Goal: Information Seeking & Learning: Check status

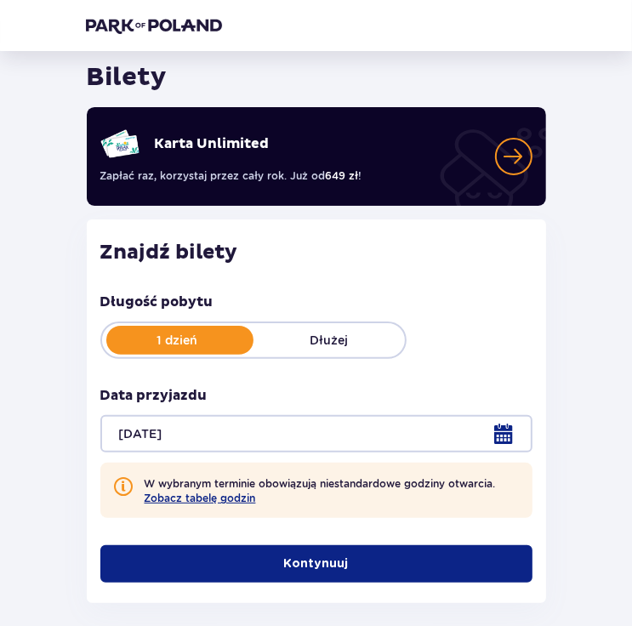
scroll to position [150, 0]
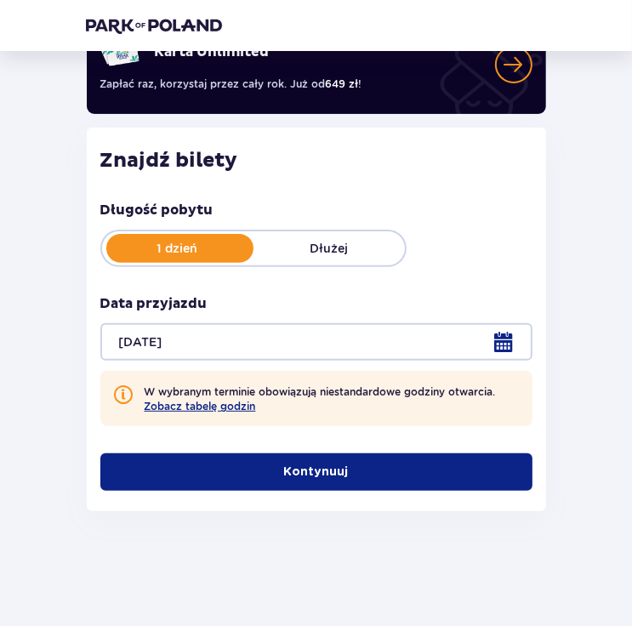
click at [327, 469] on p "Kontynuuj" at bounding box center [316, 471] width 65 height 17
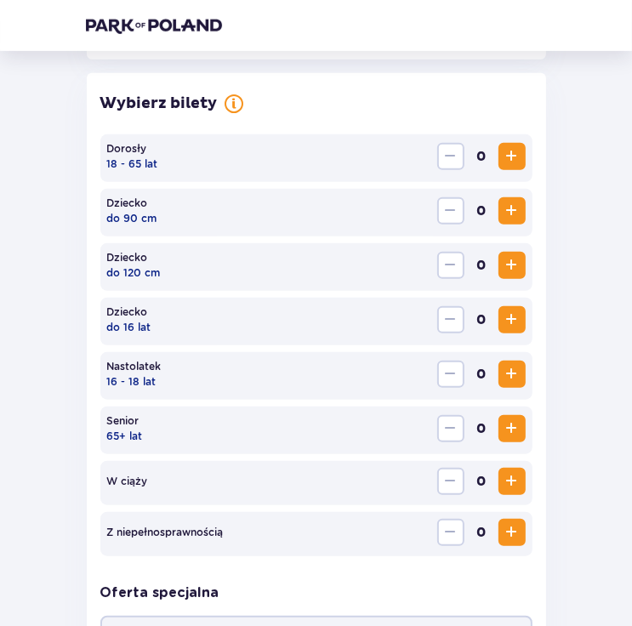
scroll to position [537, 0]
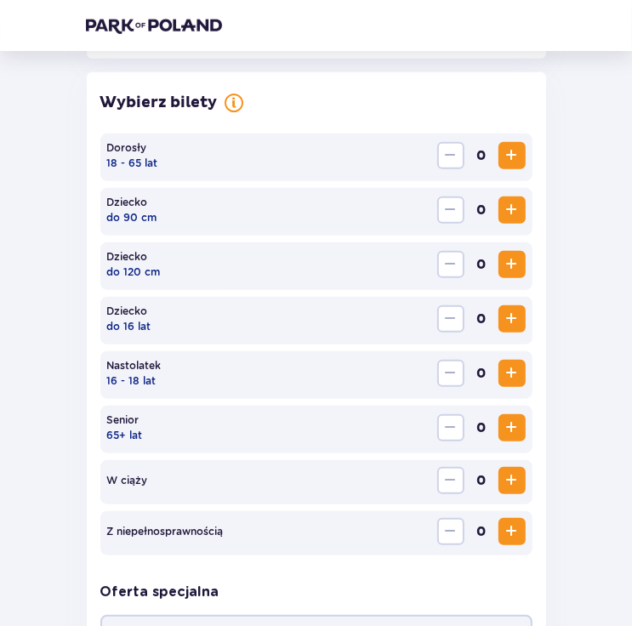
click at [506, 156] on span "Zwiększ" at bounding box center [512, 155] width 20 height 20
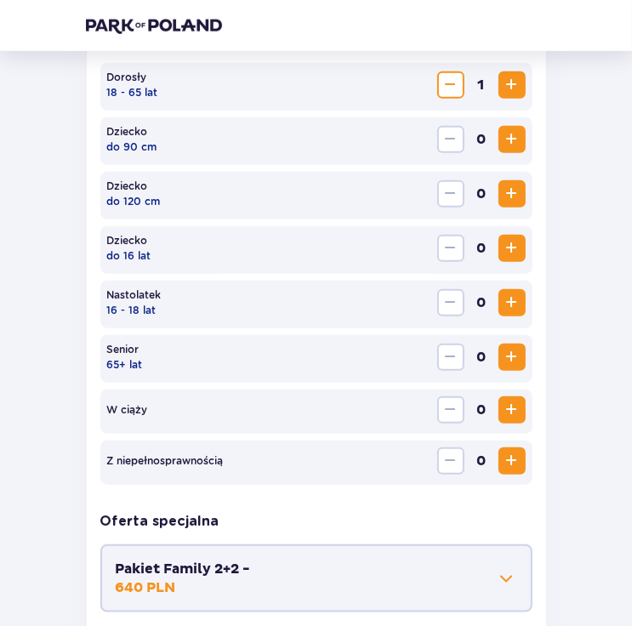
scroll to position [780, 0]
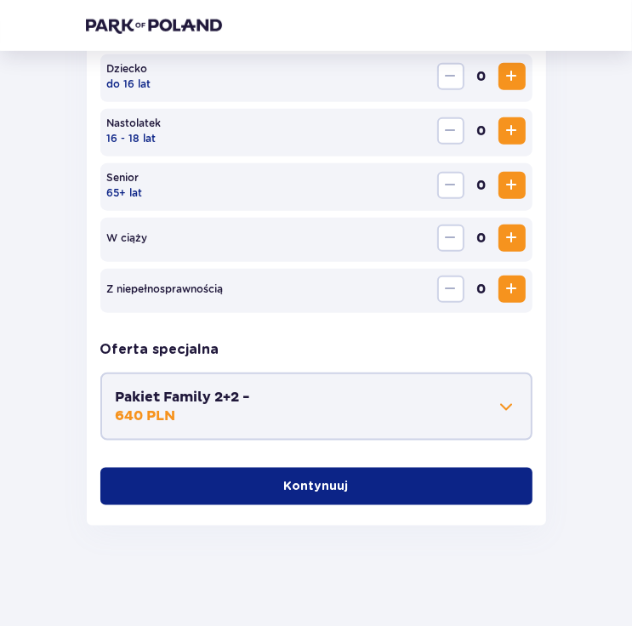
click at [330, 488] on p "Kontynuuj" at bounding box center [316, 486] width 65 height 17
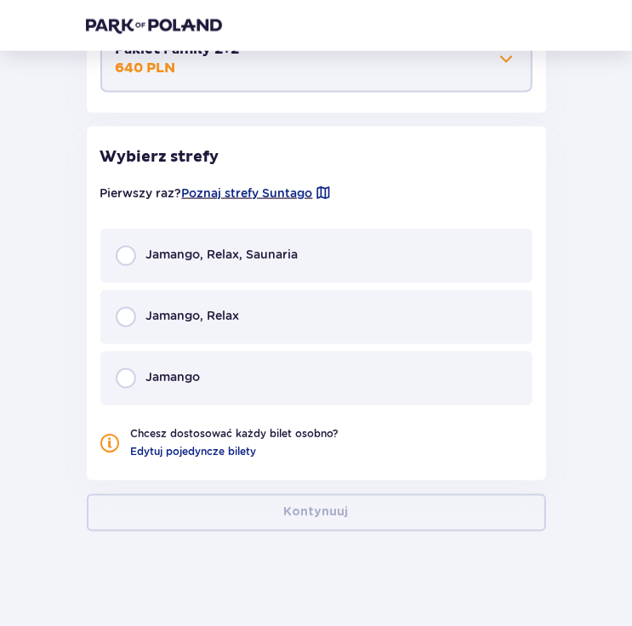
scroll to position [1133, 0]
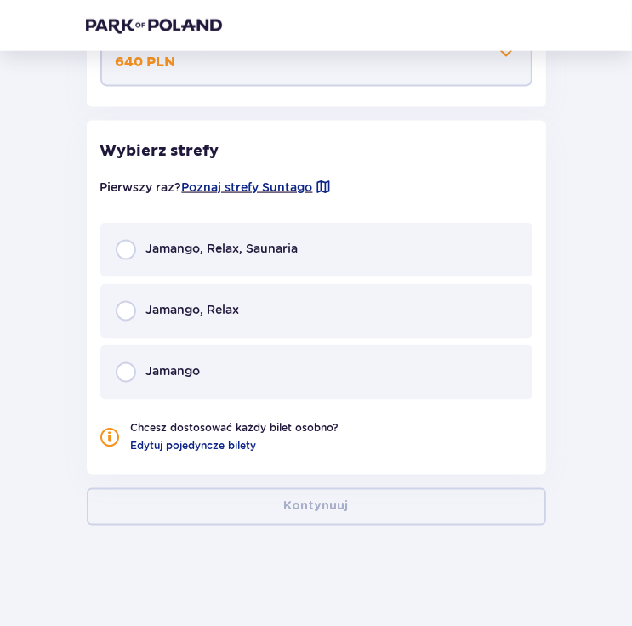
click at [126, 251] on input "radio" at bounding box center [126, 250] width 20 height 20
radio input "true"
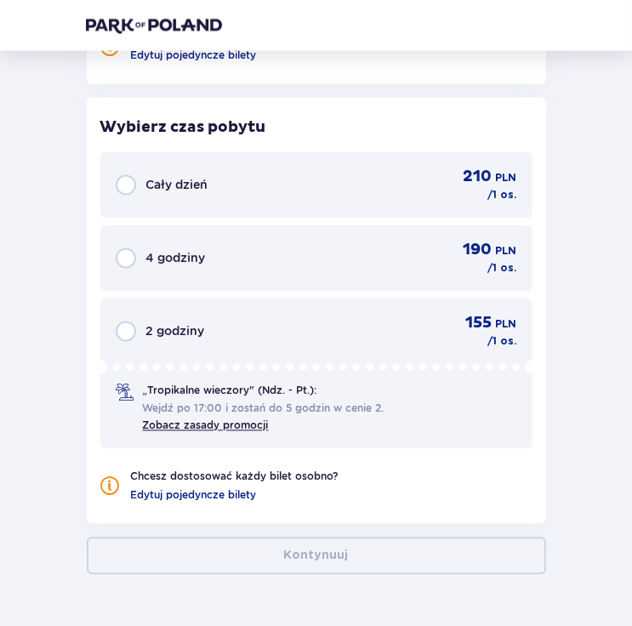
scroll to position [1535, 0]
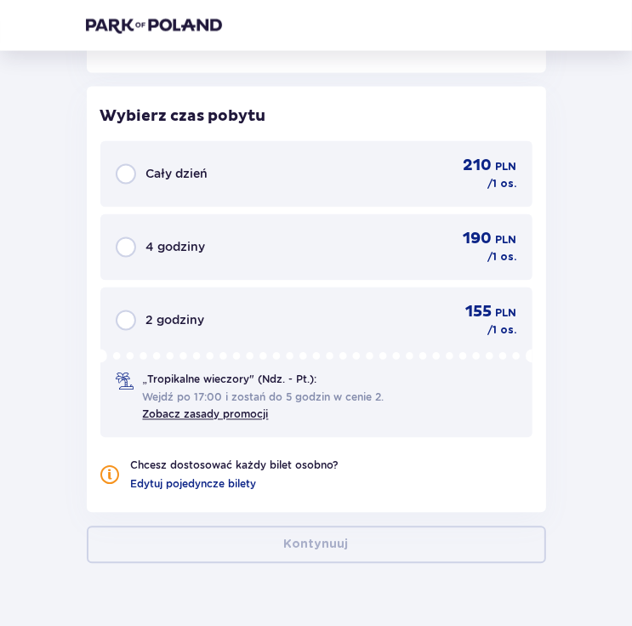
click at [117, 166] on input "radio" at bounding box center [126, 174] width 20 height 20
radio input "true"
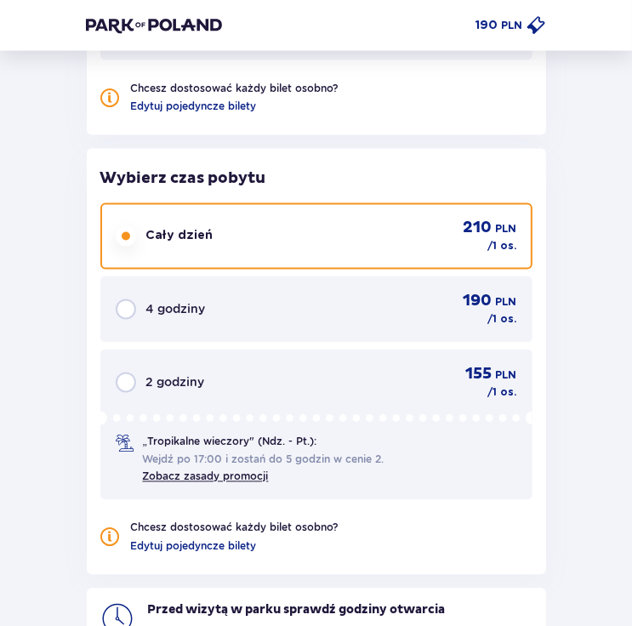
scroll to position [1228, 0]
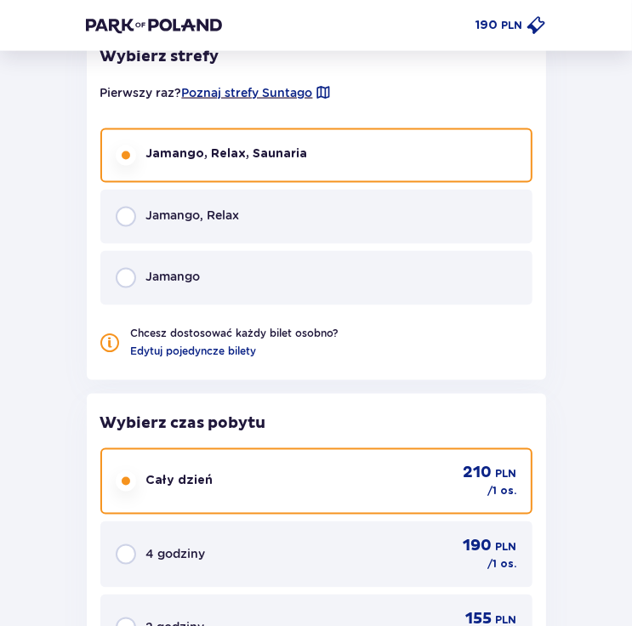
click at [130, 214] on input "radio" at bounding box center [126, 217] width 20 height 20
radio input "true"
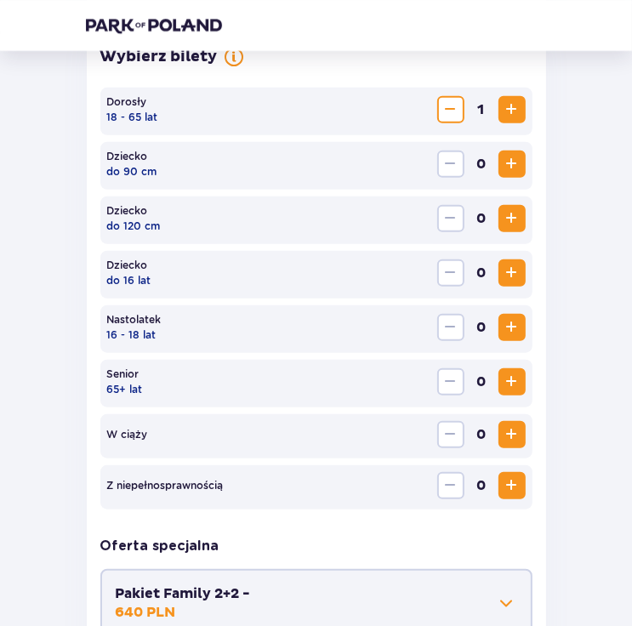
scroll to position [429, 0]
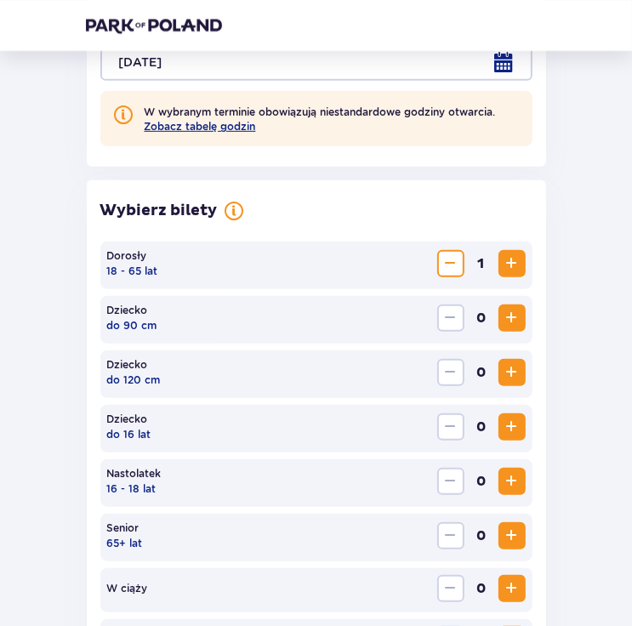
click at [452, 264] on span "Zmniejsz" at bounding box center [450, 263] width 20 height 20
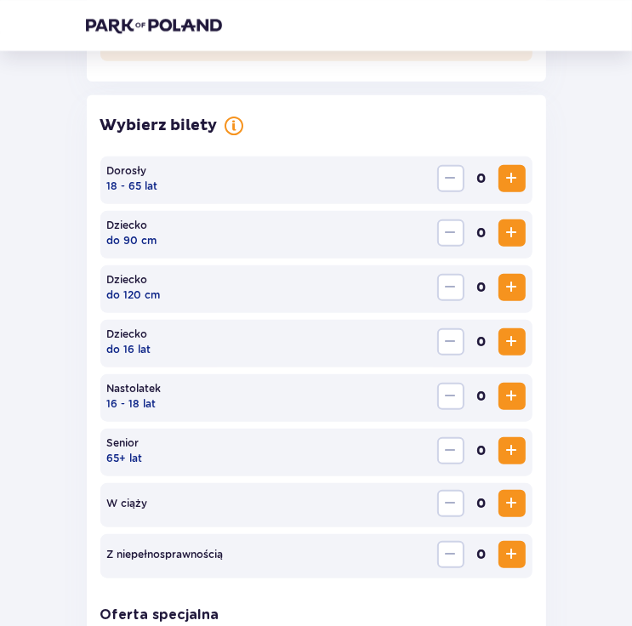
scroll to position [599, 0]
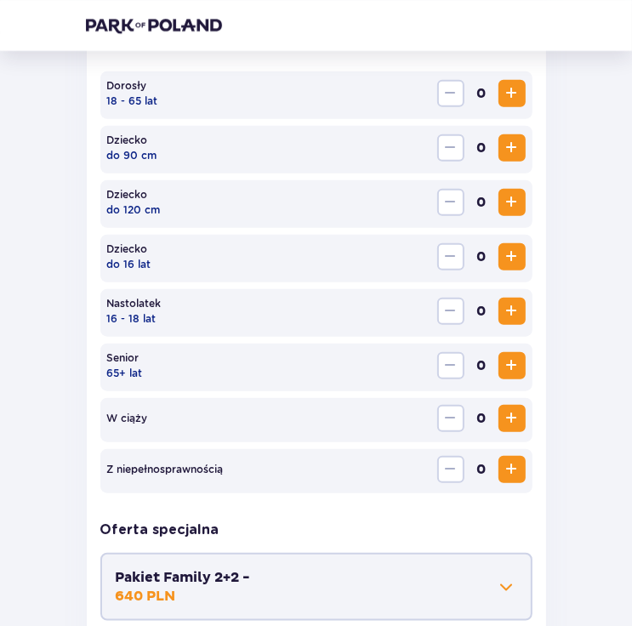
click at [507, 363] on span "Zwiększ" at bounding box center [512, 365] width 20 height 20
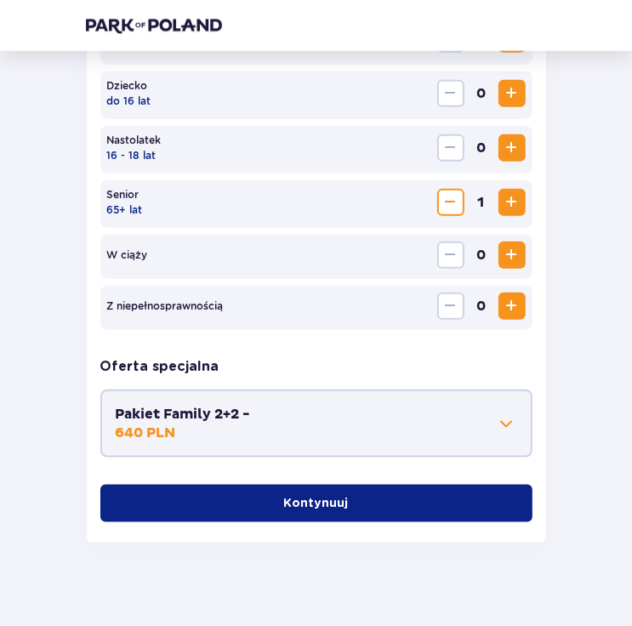
scroll to position [770, 0]
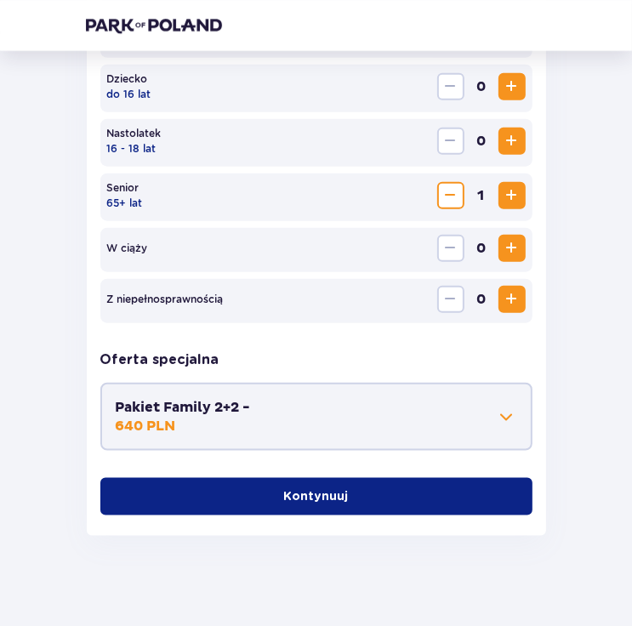
click at [300, 502] on p "Kontynuuj" at bounding box center [316, 496] width 65 height 17
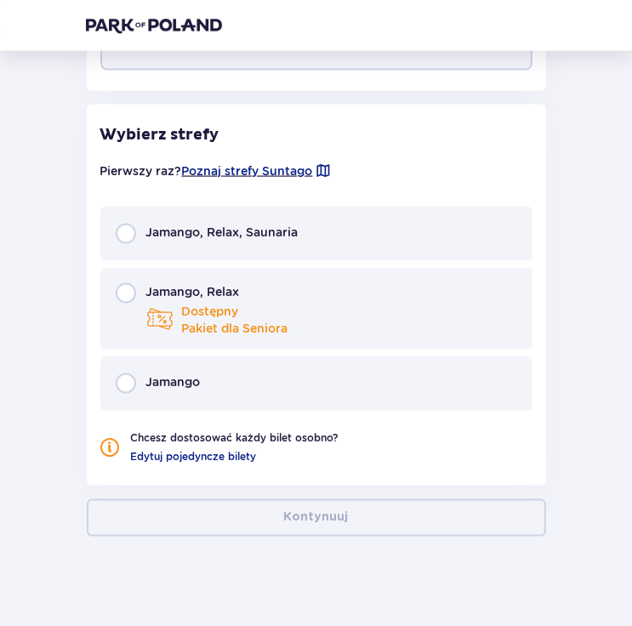
scroll to position [1160, 0]
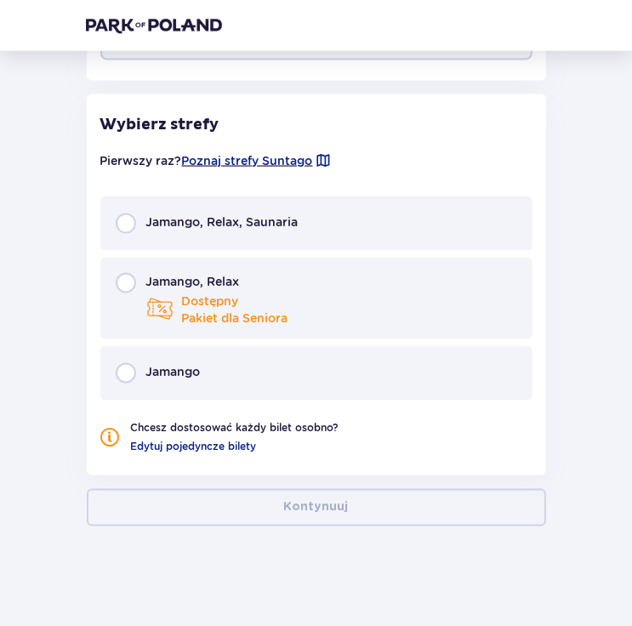
click at [125, 282] on input "radio" at bounding box center [126, 283] width 20 height 20
radio input "true"
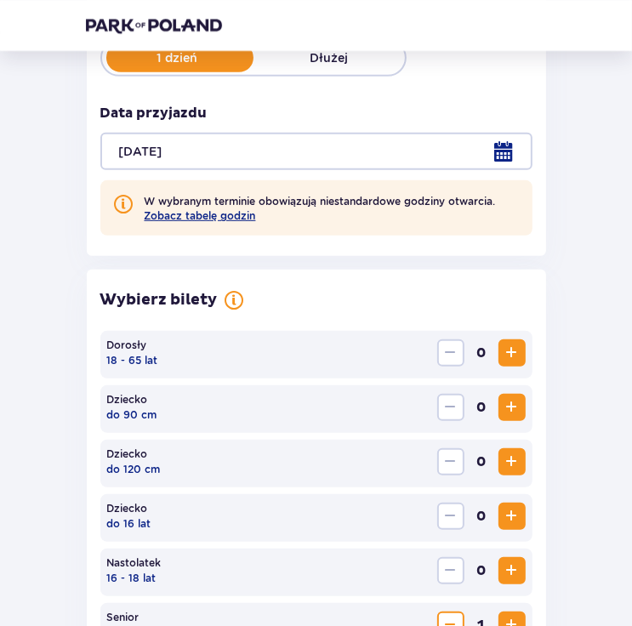
scroll to position [425, 0]
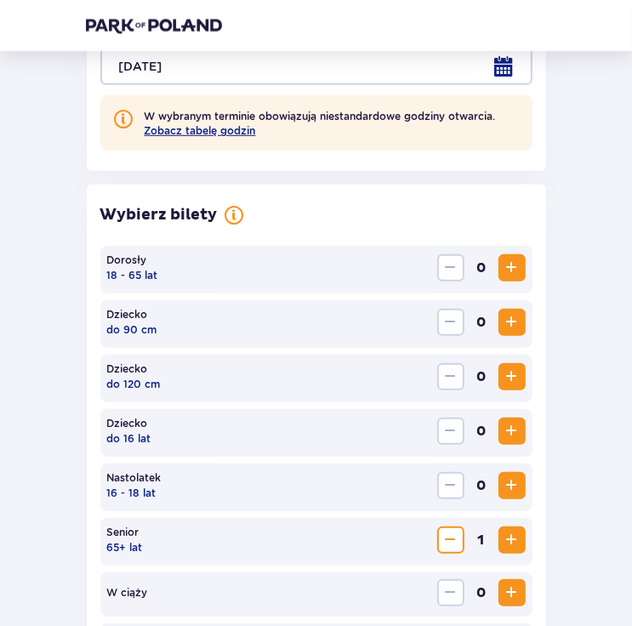
click at [517, 268] on span "Zwiększ" at bounding box center [512, 268] width 20 height 20
click at [453, 543] on span "Zmniejsz" at bounding box center [450, 540] width 20 height 20
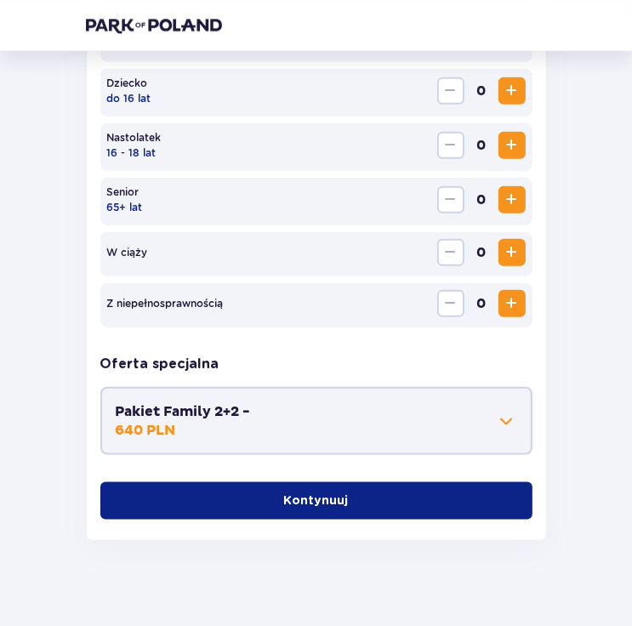
scroll to position [780, 0]
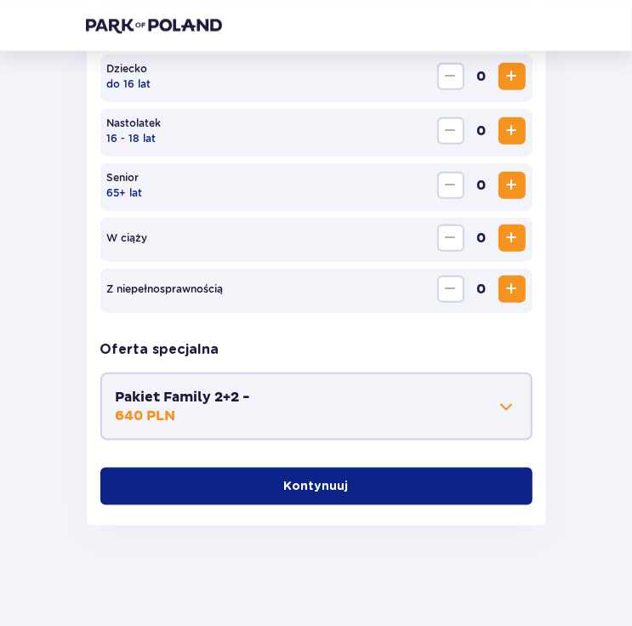
click at [323, 487] on p "Kontynuuj" at bounding box center [316, 486] width 65 height 17
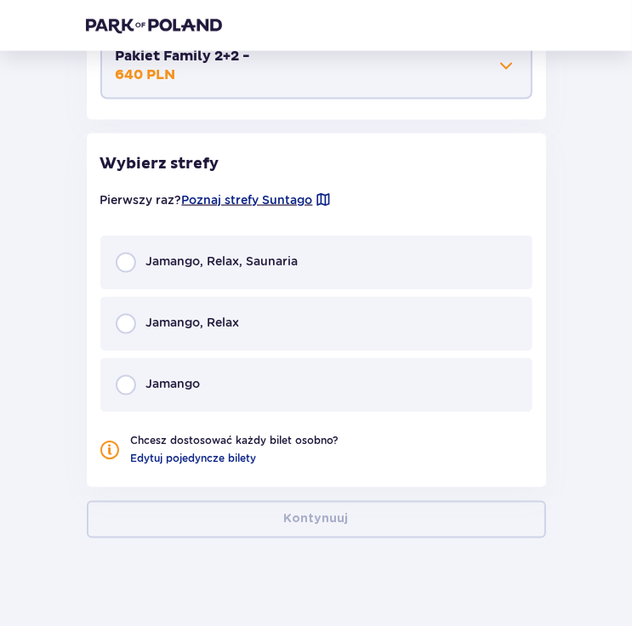
scroll to position [1133, 0]
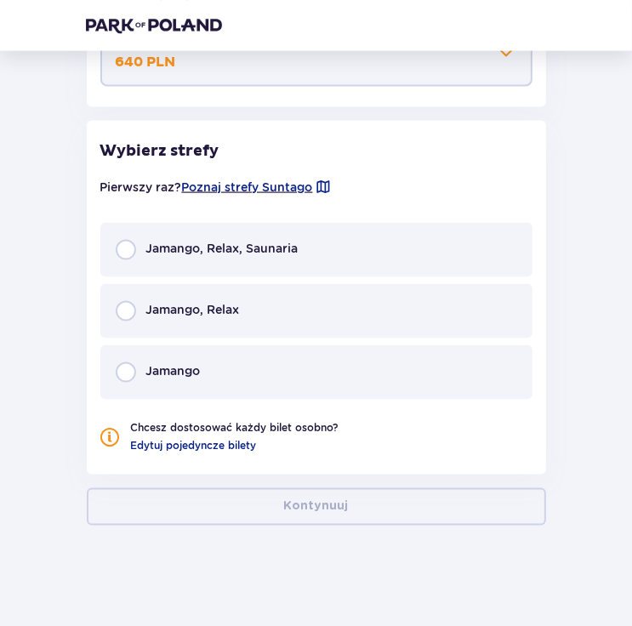
click at [122, 244] on input "radio" at bounding box center [126, 250] width 20 height 20
radio input "true"
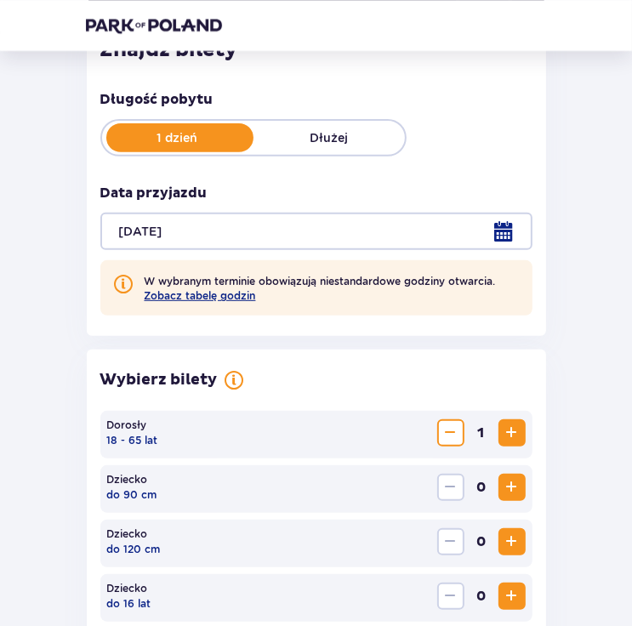
scroll to position [259, 0]
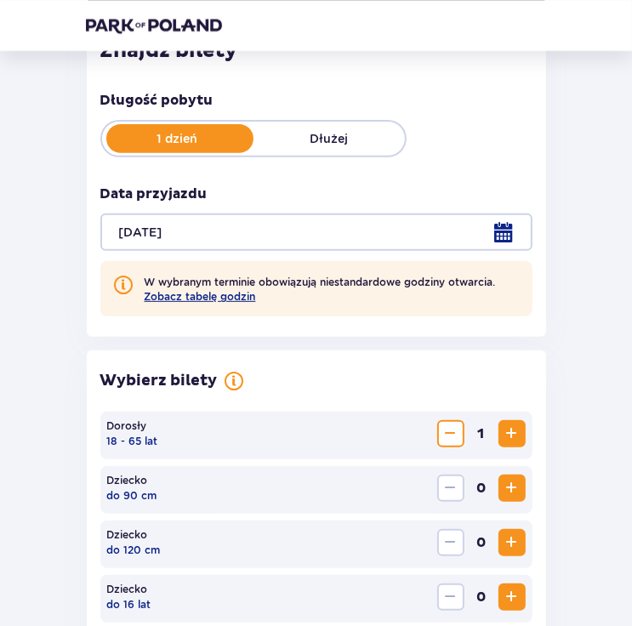
click at [513, 437] on span "Zwiększ" at bounding box center [512, 433] width 20 height 20
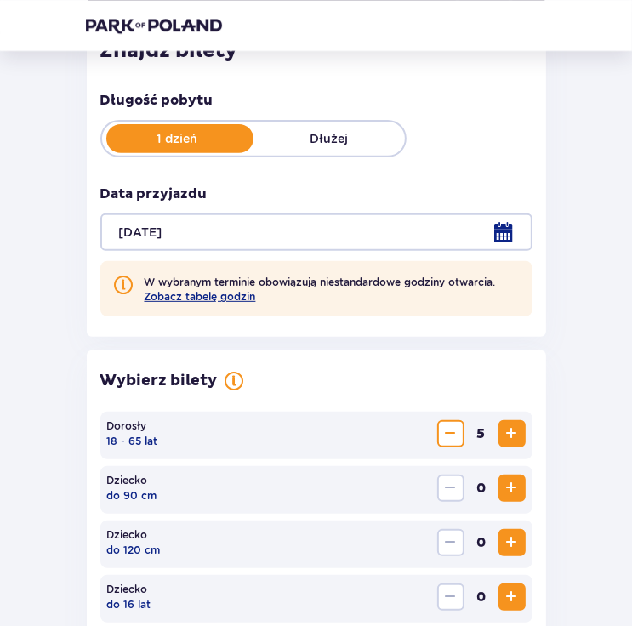
click at [513, 437] on span "Zwiększ" at bounding box center [512, 433] width 20 height 20
click at [447, 433] on span "Zmniejsz" at bounding box center [450, 433] width 20 height 20
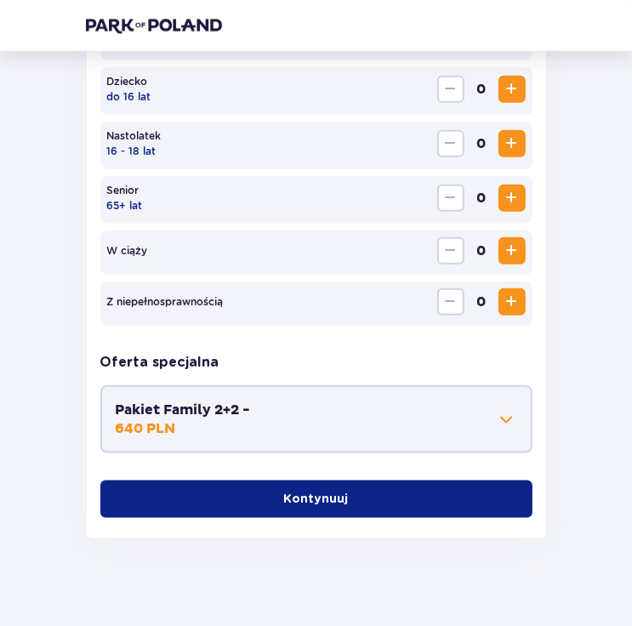
scroll to position [780, 0]
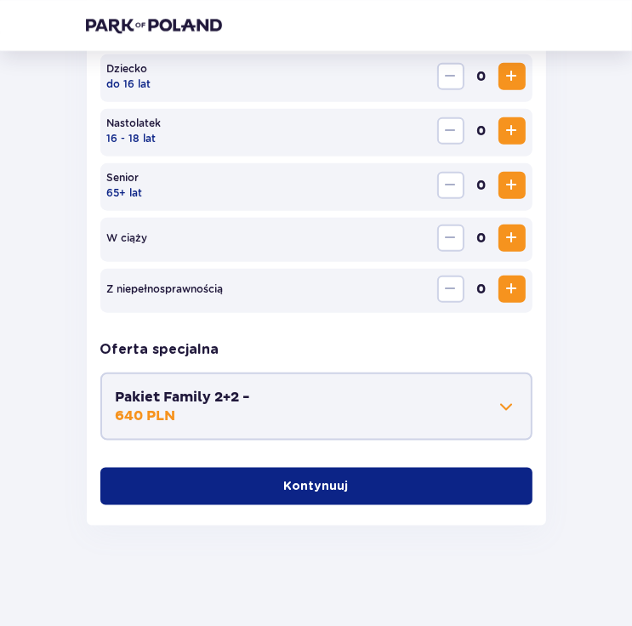
click at [317, 489] on p "Kontynuuj" at bounding box center [316, 486] width 65 height 17
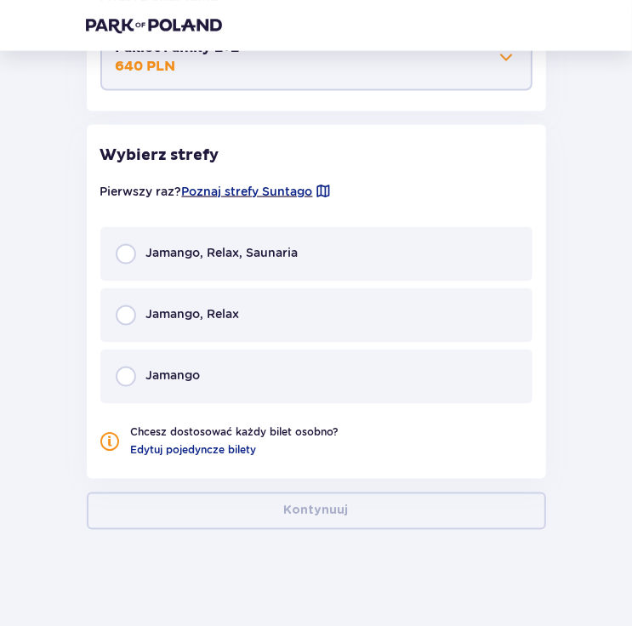
scroll to position [1133, 0]
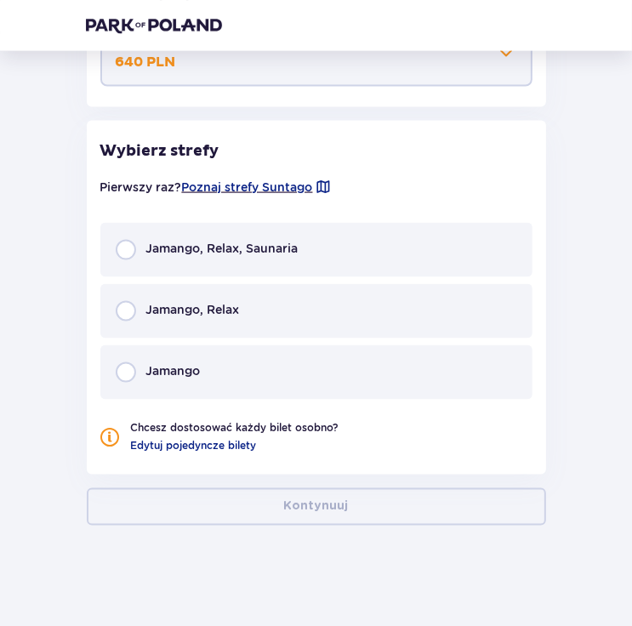
drag, startPoint x: 127, startPoint y: 247, endPoint x: 199, endPoint y: 253, distance: 72.6
click at [126, 247] on input "radio" at bounding box center [126, 250] width 20 height 20
radio input "true"
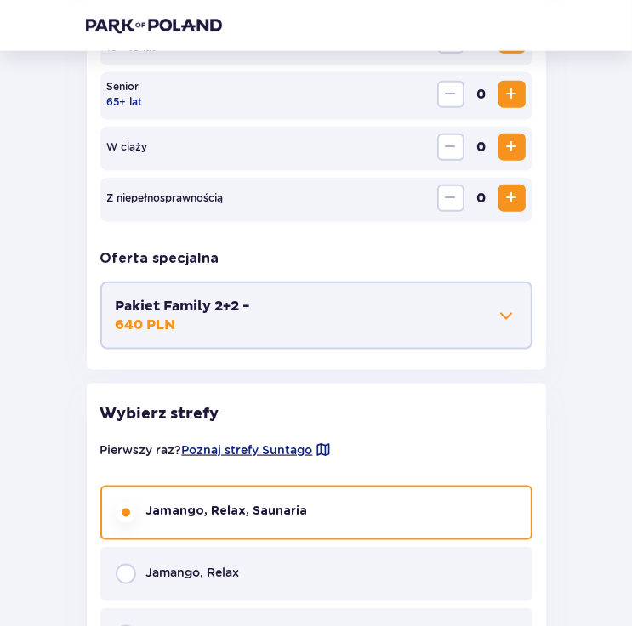
scroll to position [891, 0]
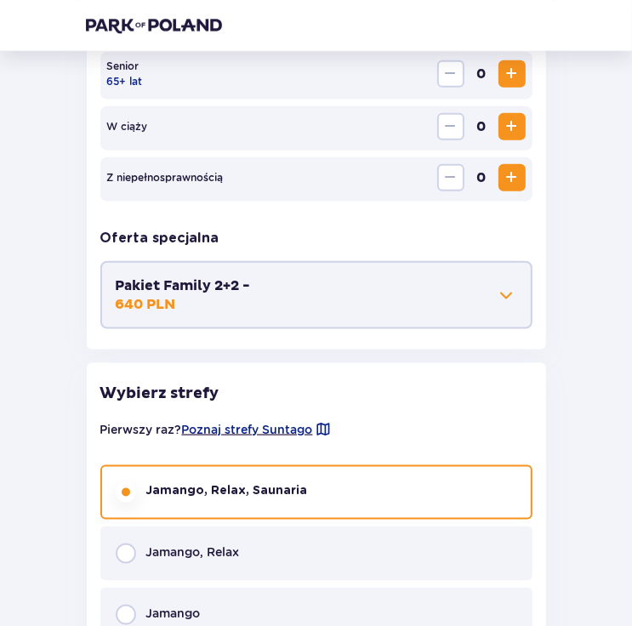
click at [490, 301] on button "Pakiet Family 2+2 - 640 PLN" at bounding box center [316, 294] width 401 height 37
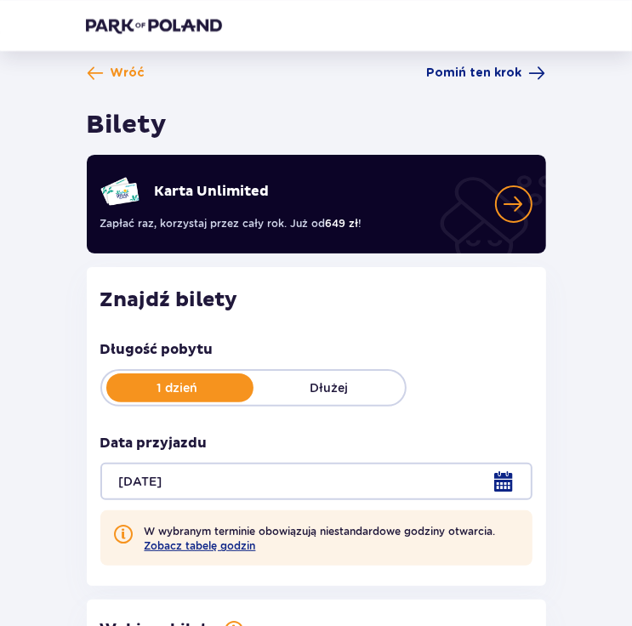
scroll to position [0, 0]
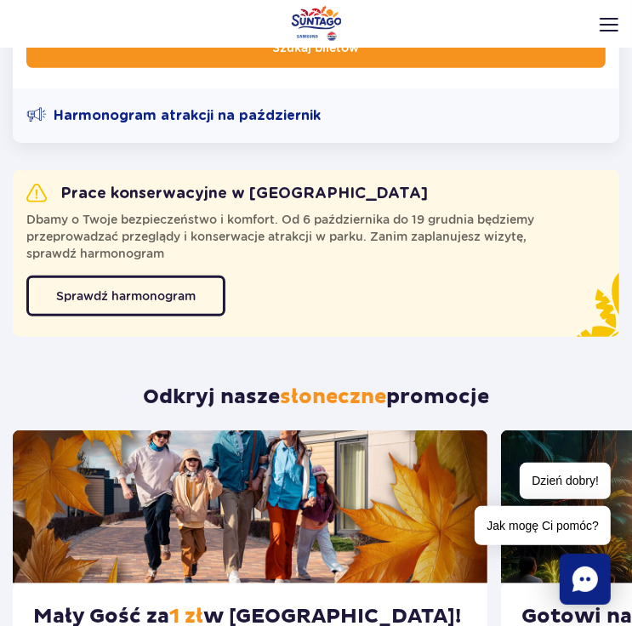
scroll to position [595, 0]
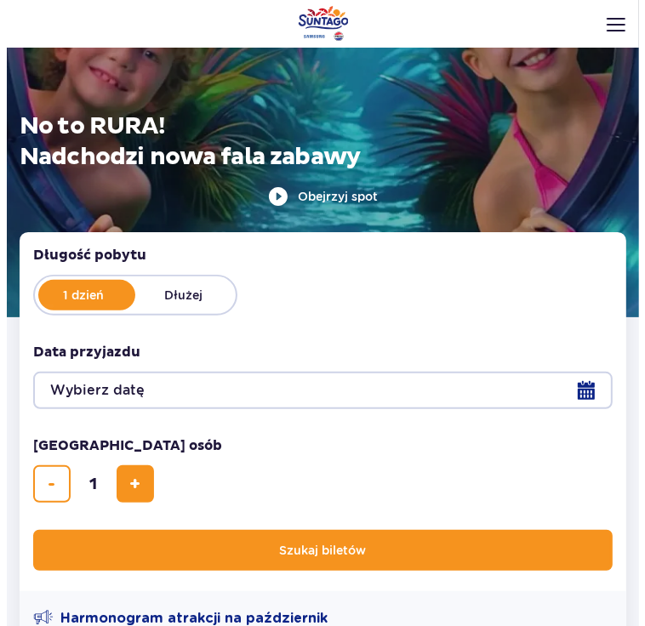
scroll to position [255, 0]
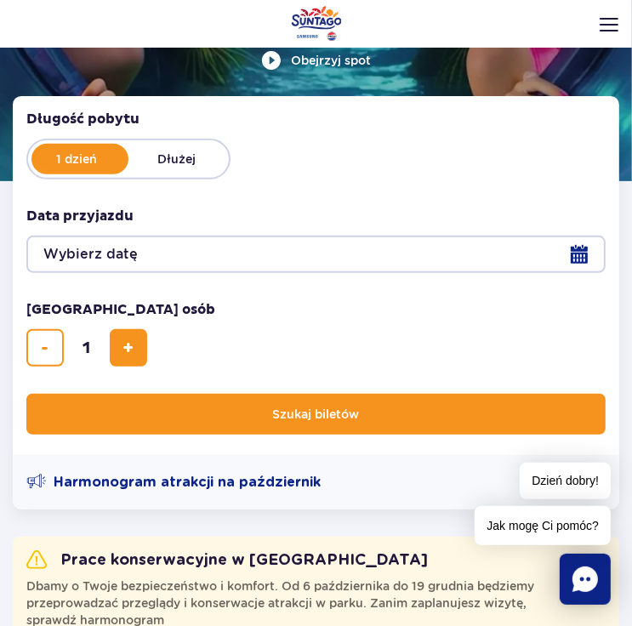
click at [583, 260] on button "Wybierz datę" at bounding box center [315, 254] width 579 height 37
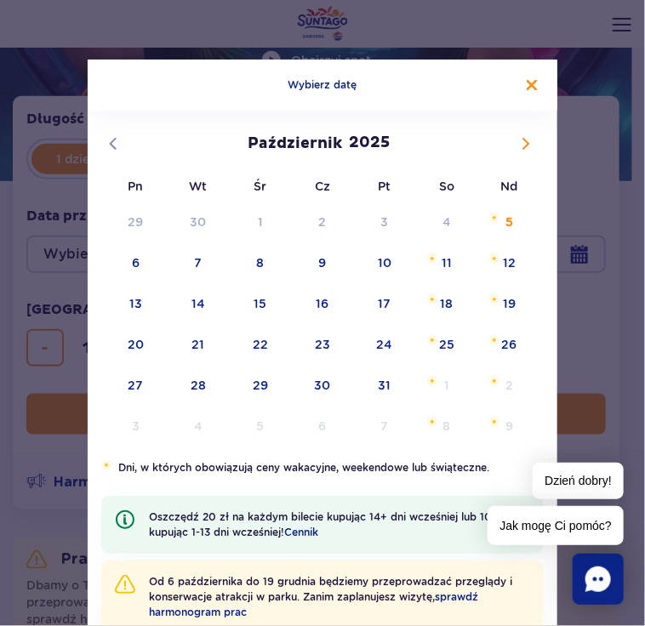
scroll to position [0, 0]
click at [522, 133] on span at bounding box center [525, 143] width 29 height 29
select select "10"
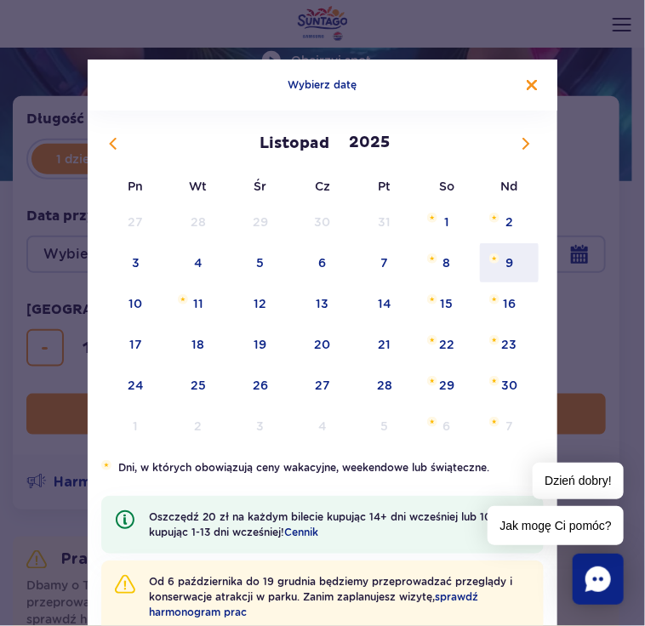
click at [500, 264] on span "9" at bounding box center [509, 262] width 62 height 39
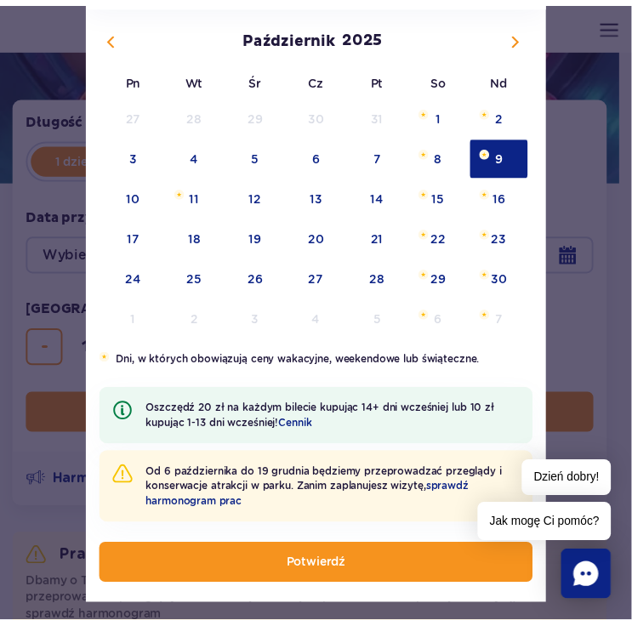
scroll to position [149, 0]
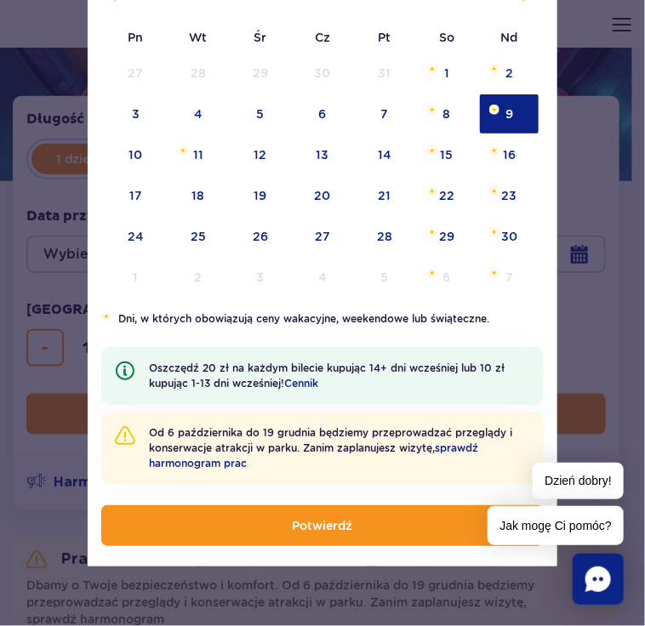
click at [258, 535] on button "Potwierdź" at bounding box center [322, 525] width 442 height 41
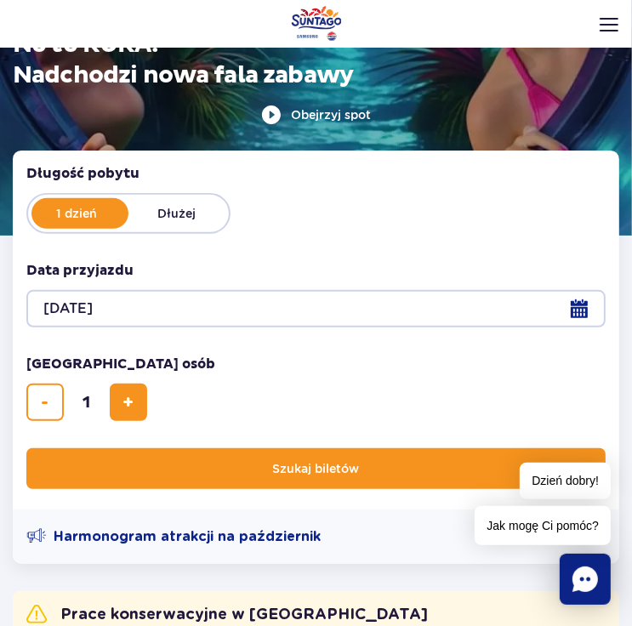
scroll to position [0, 0]
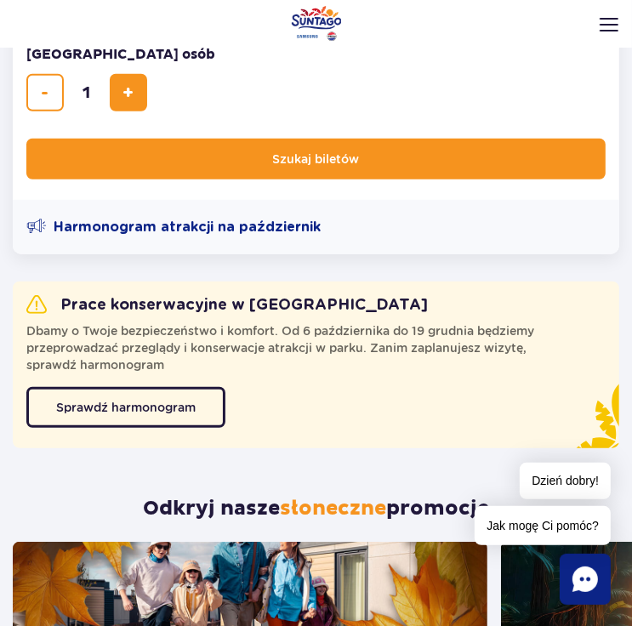
scroll to position [595, 0]
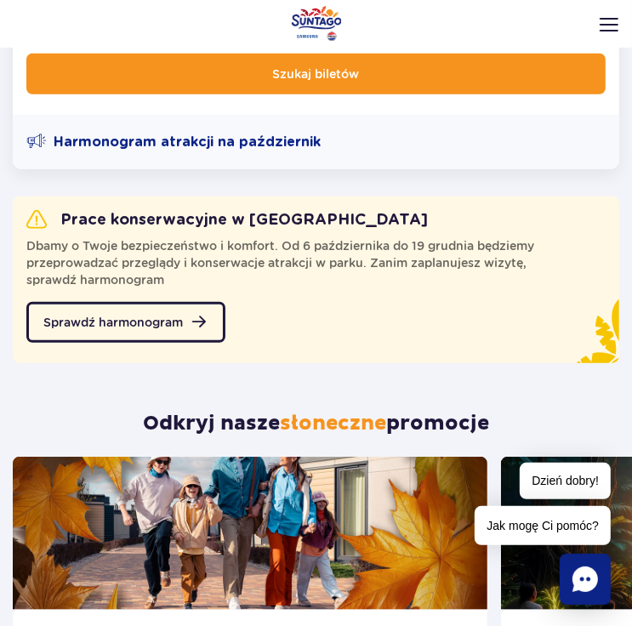
click at [189, 323] on link "Sprawdź harmonogram" at bounding box center [125, 322] width 199 height 41
